Goal: Task Accomplishment & Management: Use online tool/utility

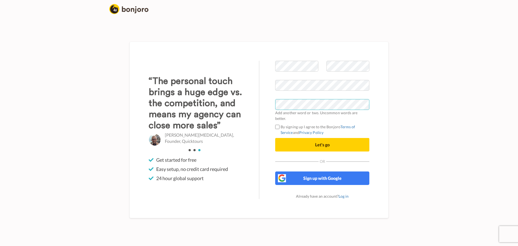
click at [275, 138] on button "Let's go" at bounding box center [322, 144] width 94 height 13
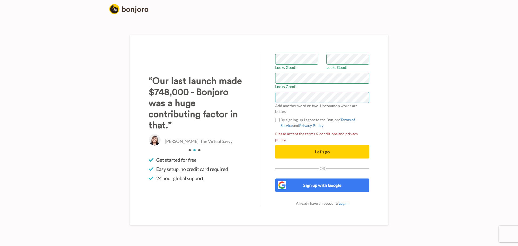
click at [275, 145] on button "Let's go" at bounding box center [322, 151] width 94 height 13
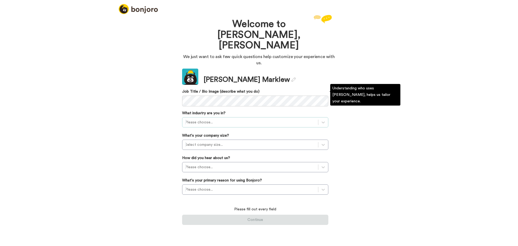
click at [226, 119] on div at bounding box center [250, 122] width 130 height 6
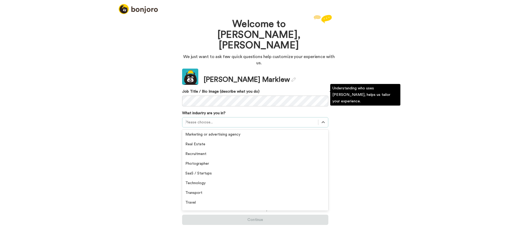
scroll to position [125, 0]
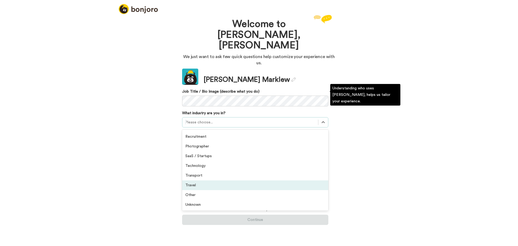
click at [212, 180] on div "Travel" at bounding box center [255, 185] width 146 height 10
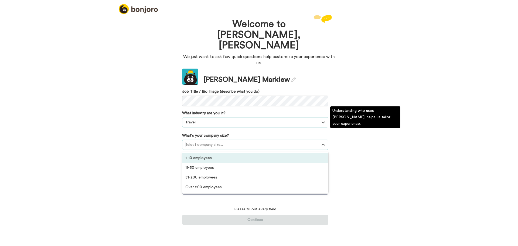
click at [224, 141] on div at bounding box center [250, 144] width 130 height 6
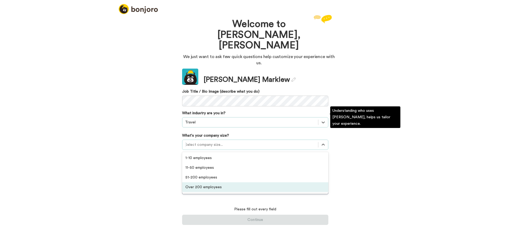
click at [215, 182] on div "Over 200 employees" at bounding box center [255, 187] width 146 height 10
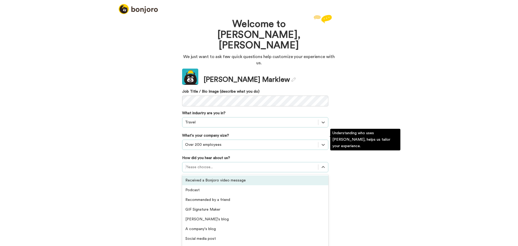
click at [222, 164] on div at bounding box center [250, 167] width 130 height 6
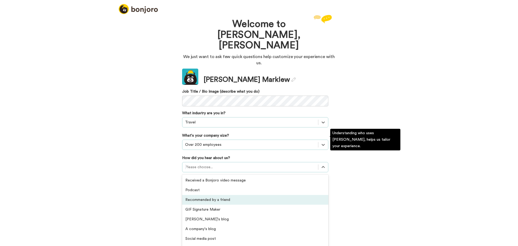
click at [218, 195] on div "Recommended by a friend" at bounding box center [255, 200] width 146 height 10
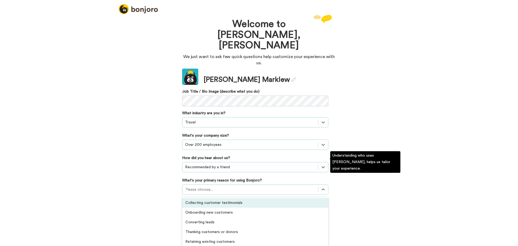
click at [226, 186] on div at bounding box center [250, 189] width 130 height 6
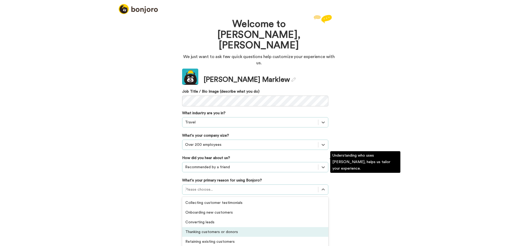
click at [233, 227] on div "Thanking customers or donors" at bounding box center [255, 232] width 146 height 10
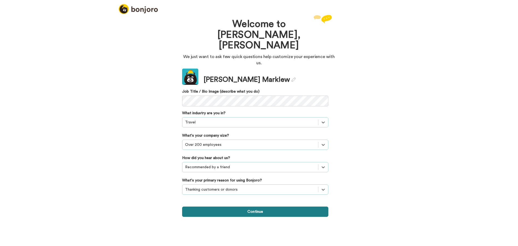
click at [254, 206] on button "Continue" at bounding box center [255, 211] width 146 height 10
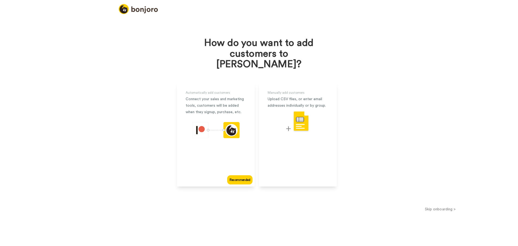
click at [443, 206] on button "Skip onboarding >" at bounding box center [440, 209] width 155 height 6
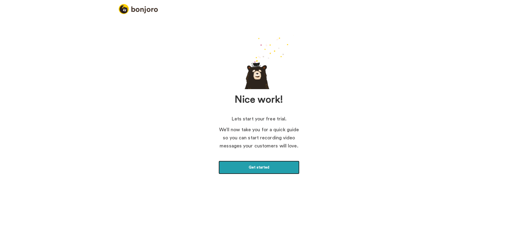
click at [274, 168] on link "Get started" at bounding box center [259, 167] width 81 height 13
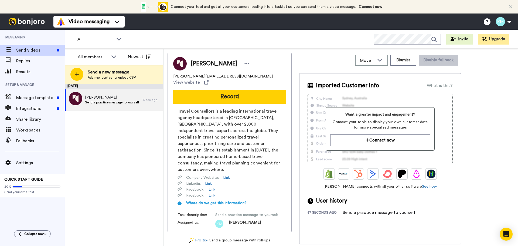
click at [145, 135] on div "August 18 Katie Marklew Send a practice message to yourself 55 sec ago" at bounding box center [114, 165] width 98 height 162
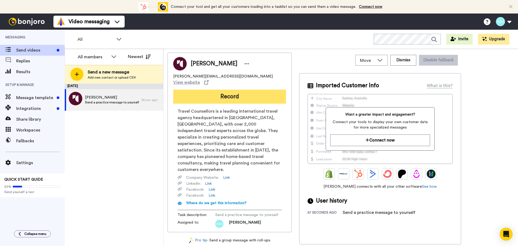
click at [240, 90] on button "Record" at bounding box center [229, 97] width 113 height 14
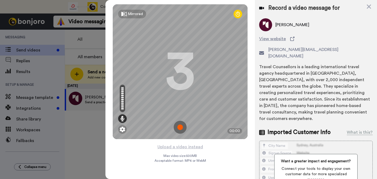
click at [181, 124] on img at bounding box center [180, 127] width 13 height 13
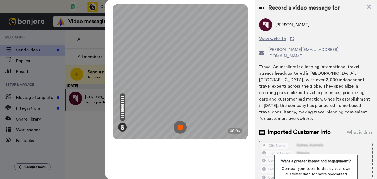
click at [181, 124] on img at bounding box center [180, 127] width 13 height 13
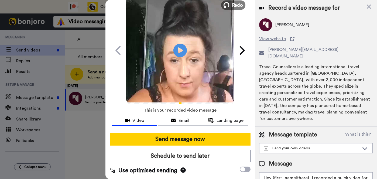
click at [232, 1] on button "Redo" at bounding box center [233, 4] width 24 height 9
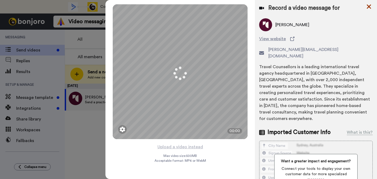
click at [368, 5] on icon at bounding box center [369, 7] width 4 height 4
